Goal: Transaction & Acquisition: Download file/media

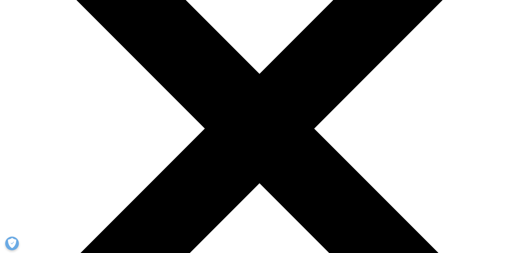
scroll to position [164, 0]
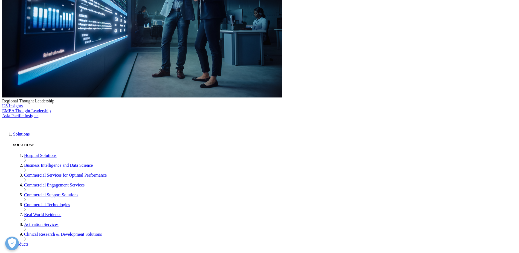
scroll to position [0, 0]
